Goal: Task Accomplishment & Management: Manage account settings

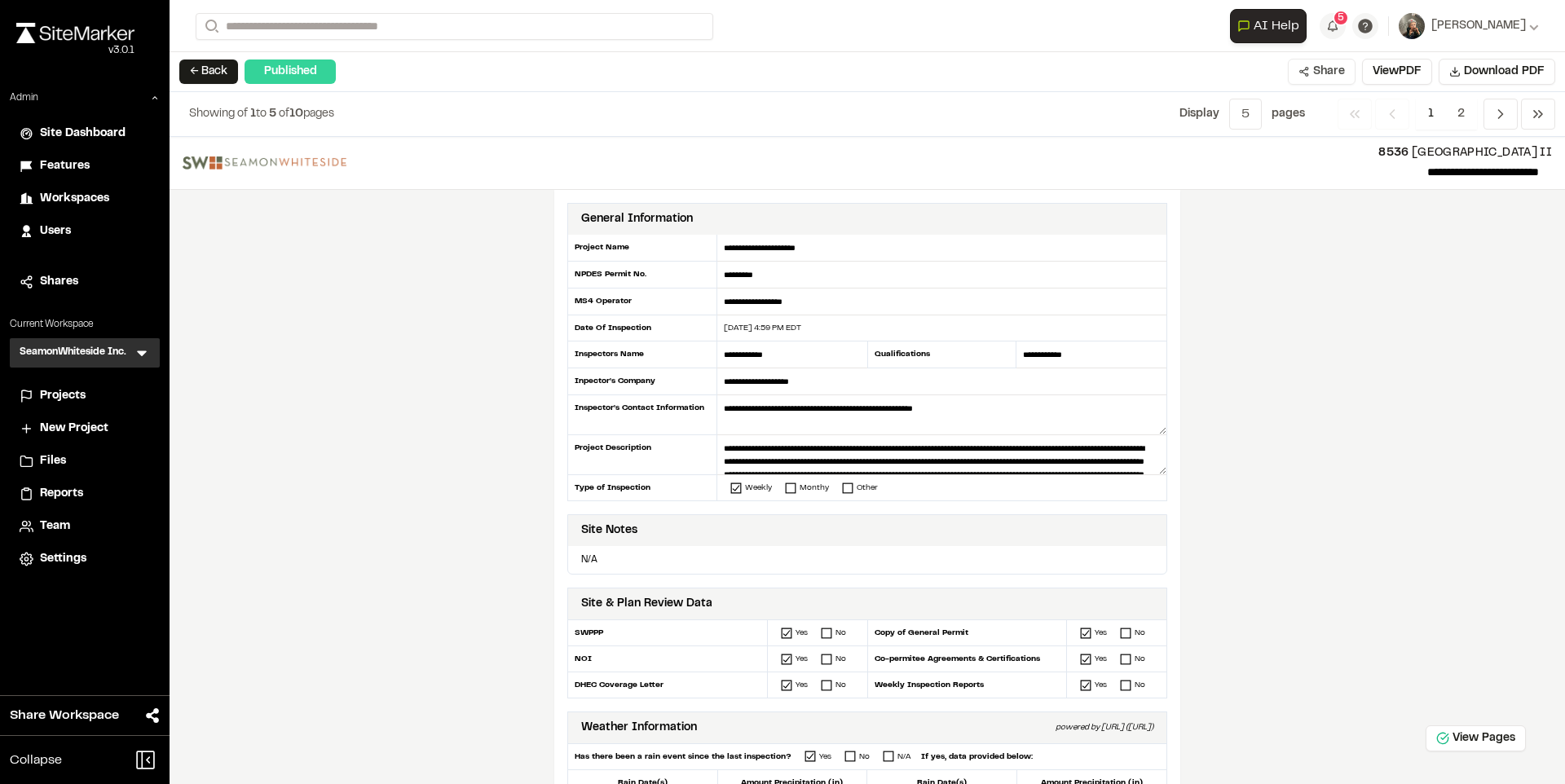
scroll to position [23, 0]
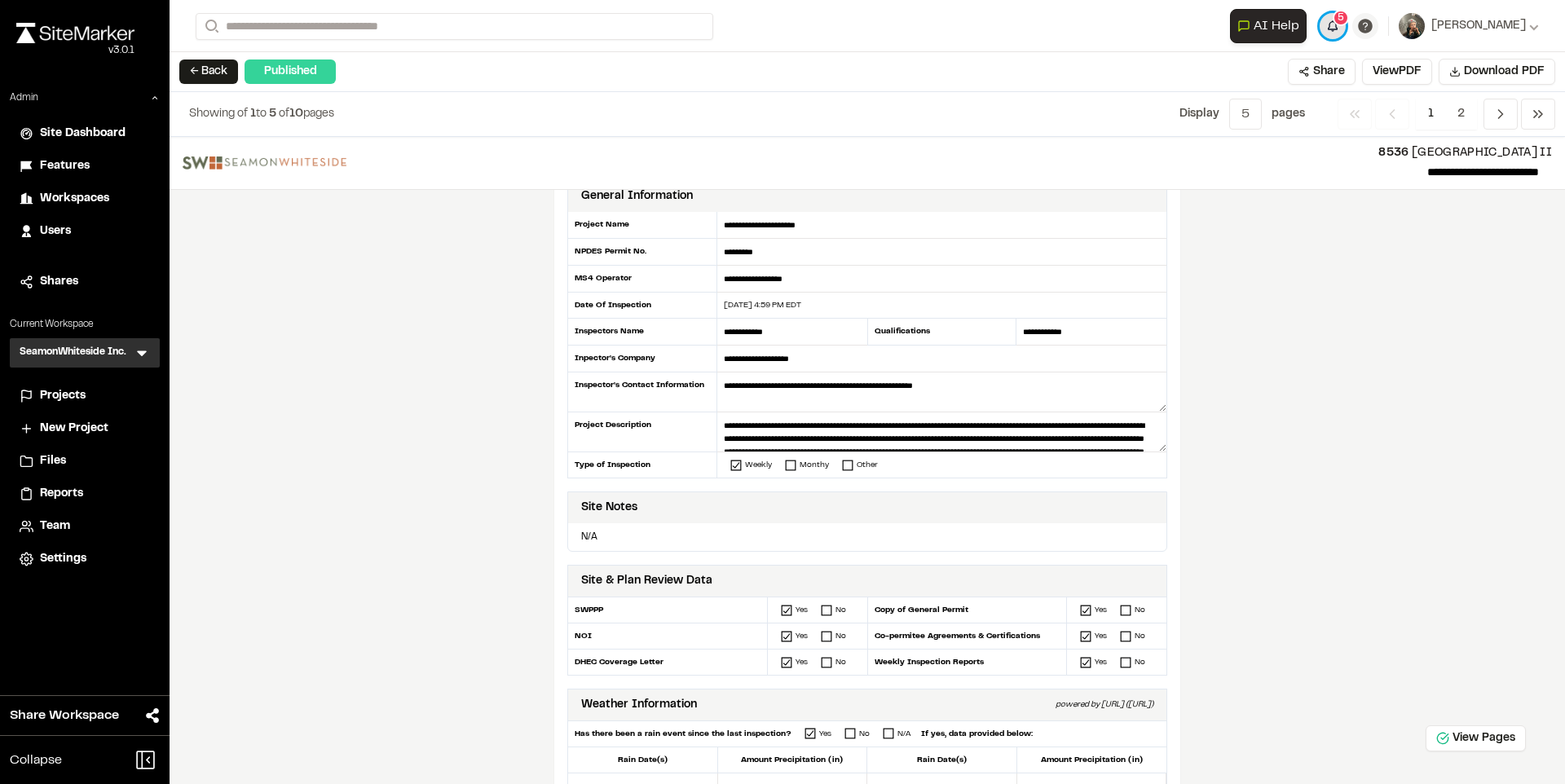
click at [1345, 30] on button "5" at bounding box center [1332, 26] width 26 height 26
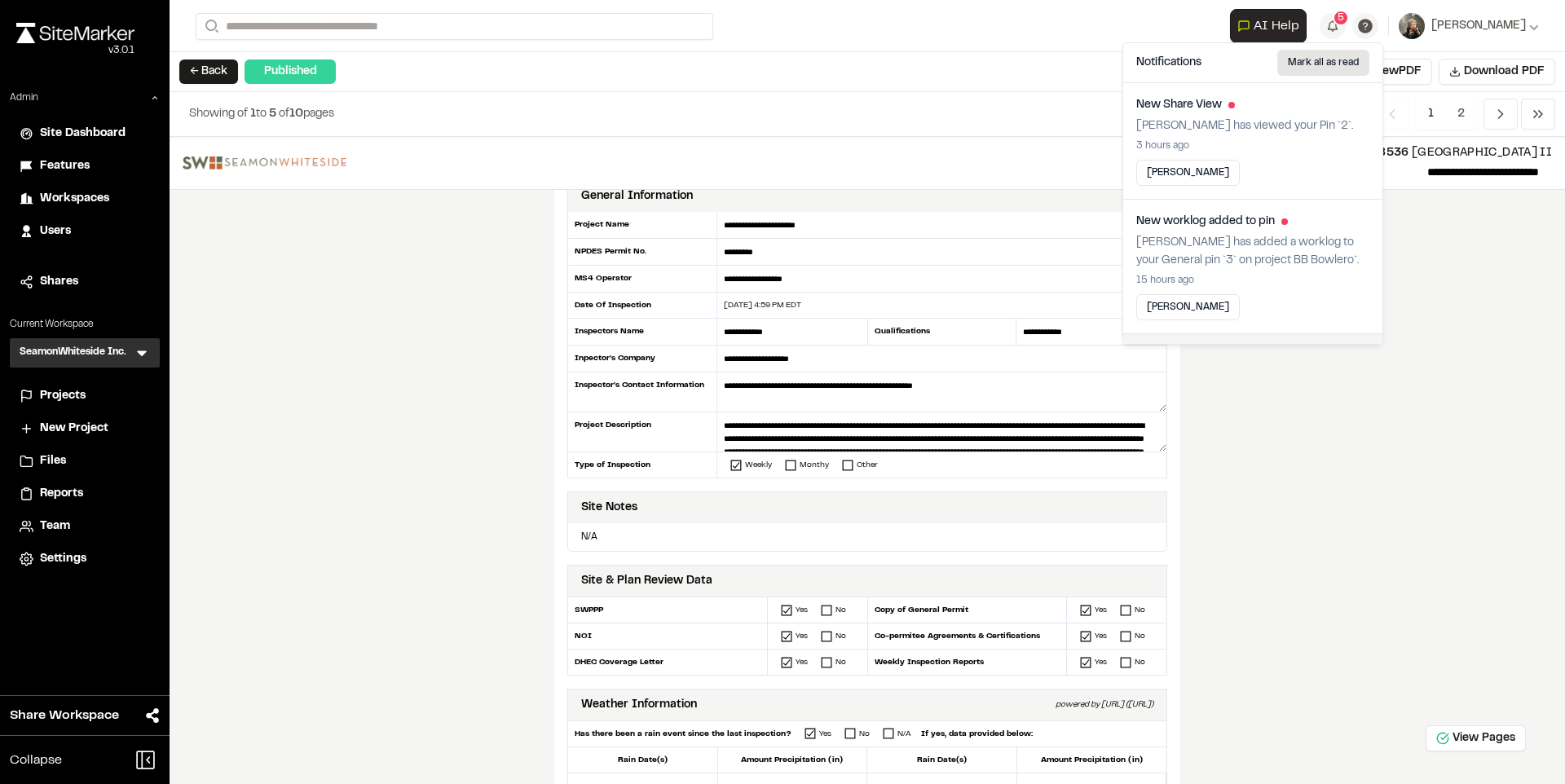
click at [1340, 54] on button "Mark all as read" at bounding box center [1323, 63] width 92 height 26
